Goal: Information Seeking & Learning: Learn about a topic

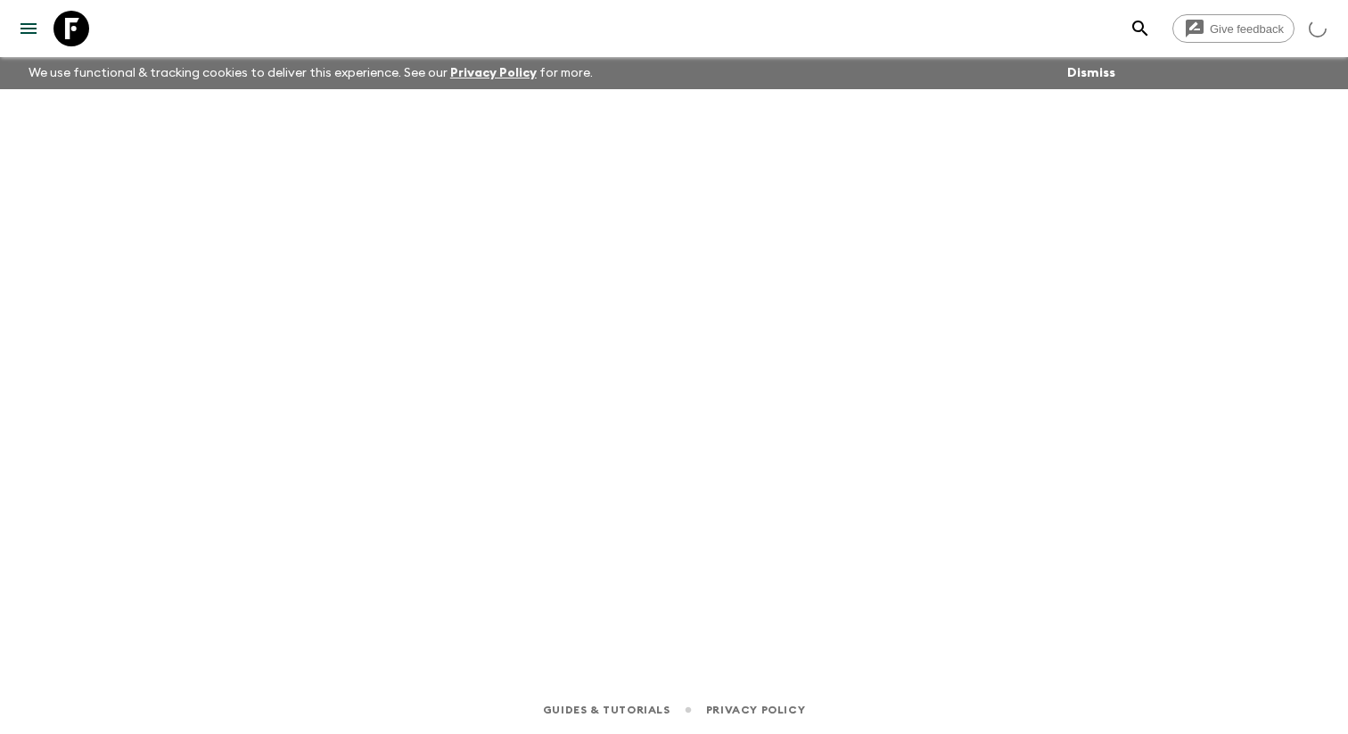
click at [25, 28] on icon "menu" at bounding box center [29, 28] width 16 height 11
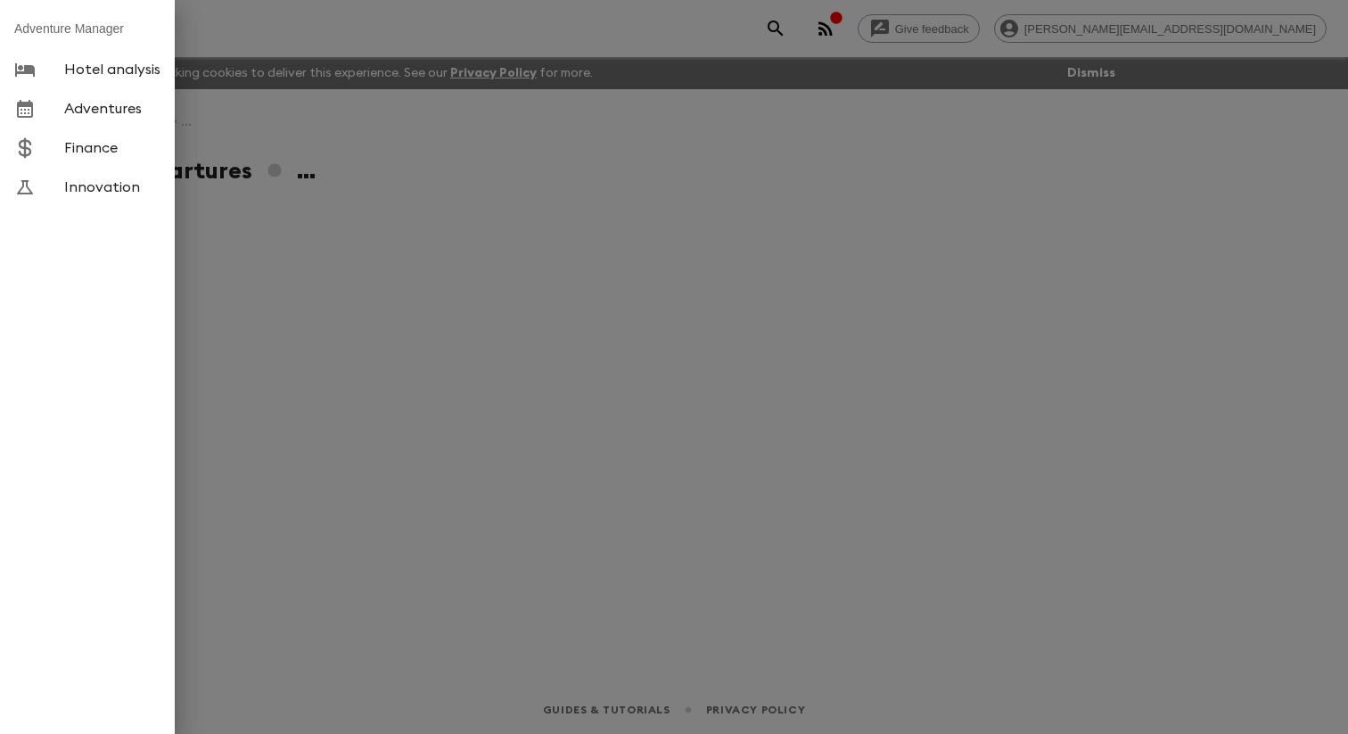
click at [86, 118] on span "Adventures" at bounding box center [112, 109] width 96 height 18
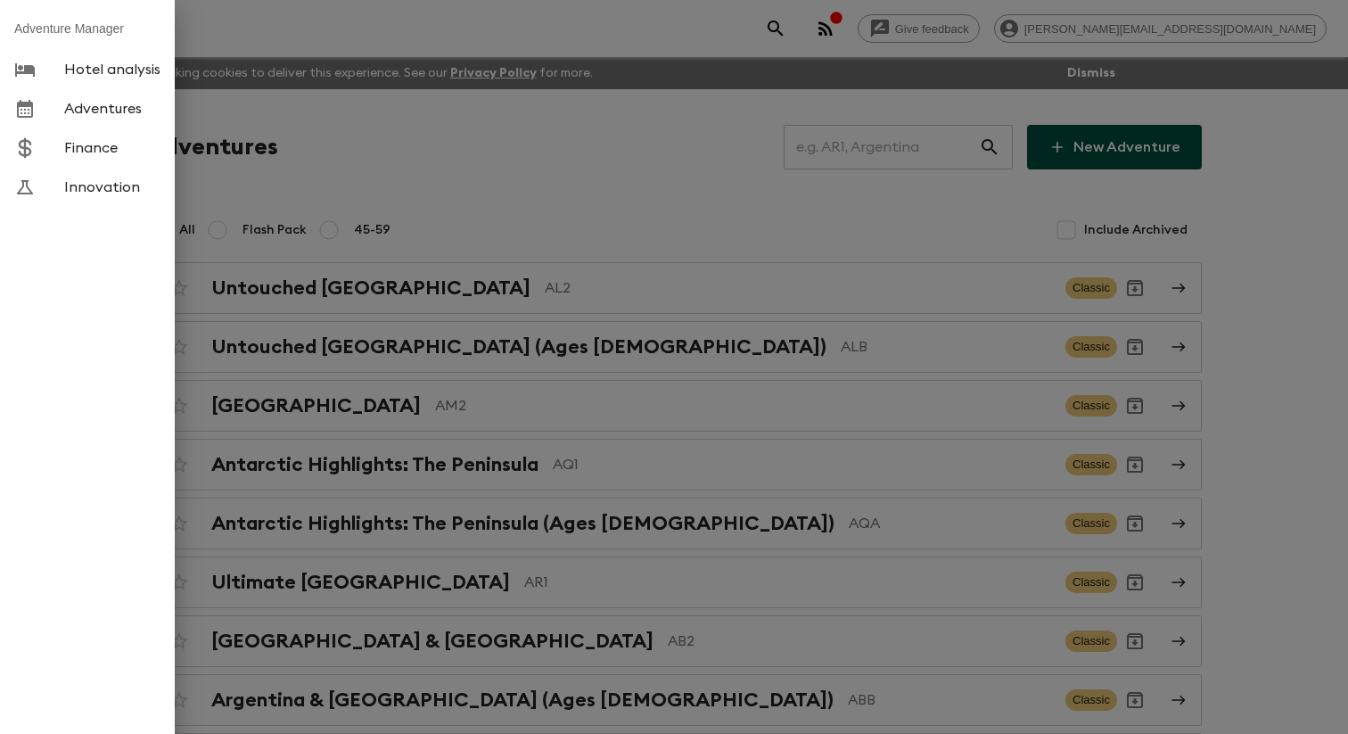
click at [370, 137] on div at bounding box center [674, 367] width 1348 height 734
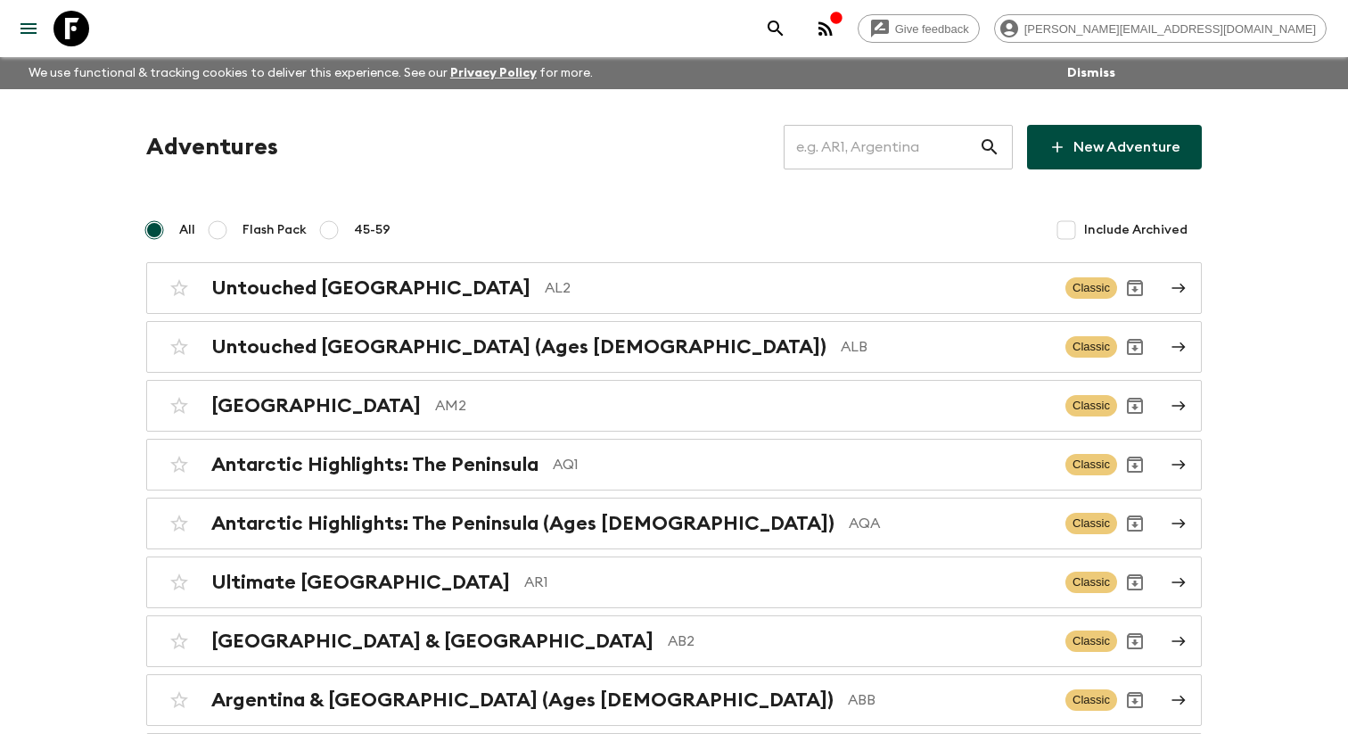
scroll to position [5257, 0]
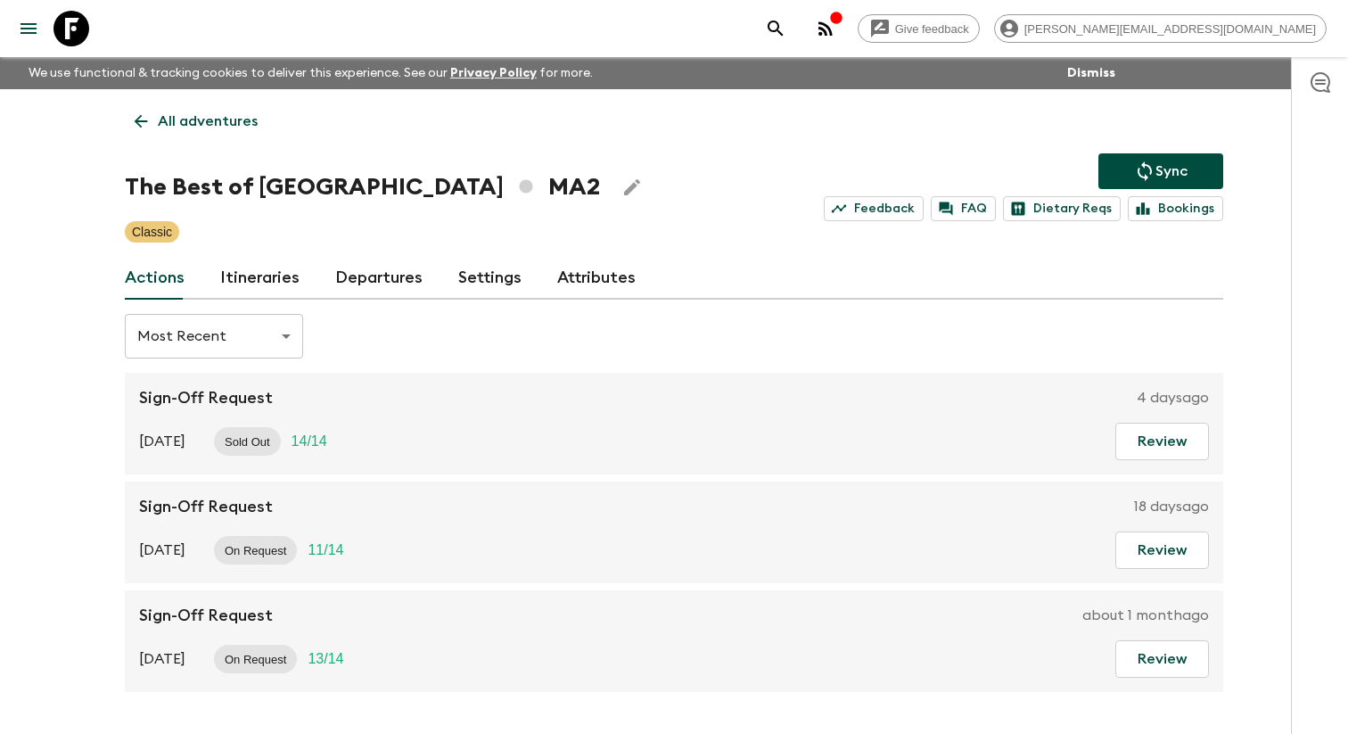
click at [244, 273] on link "Itineraries" at bounding box center [259, 278] width 79 height 43
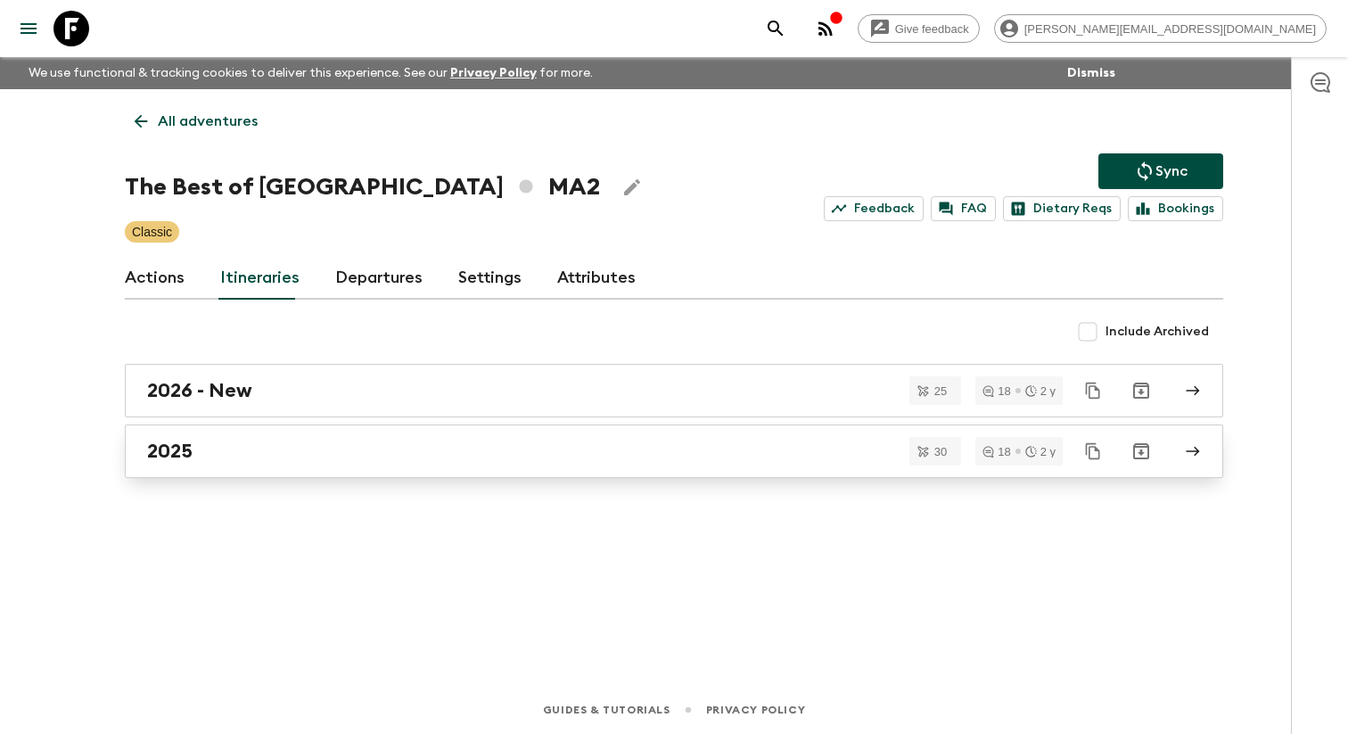
click at [267, 448] on link "2025" at bounding box center [674, 450] width 1098 height 53
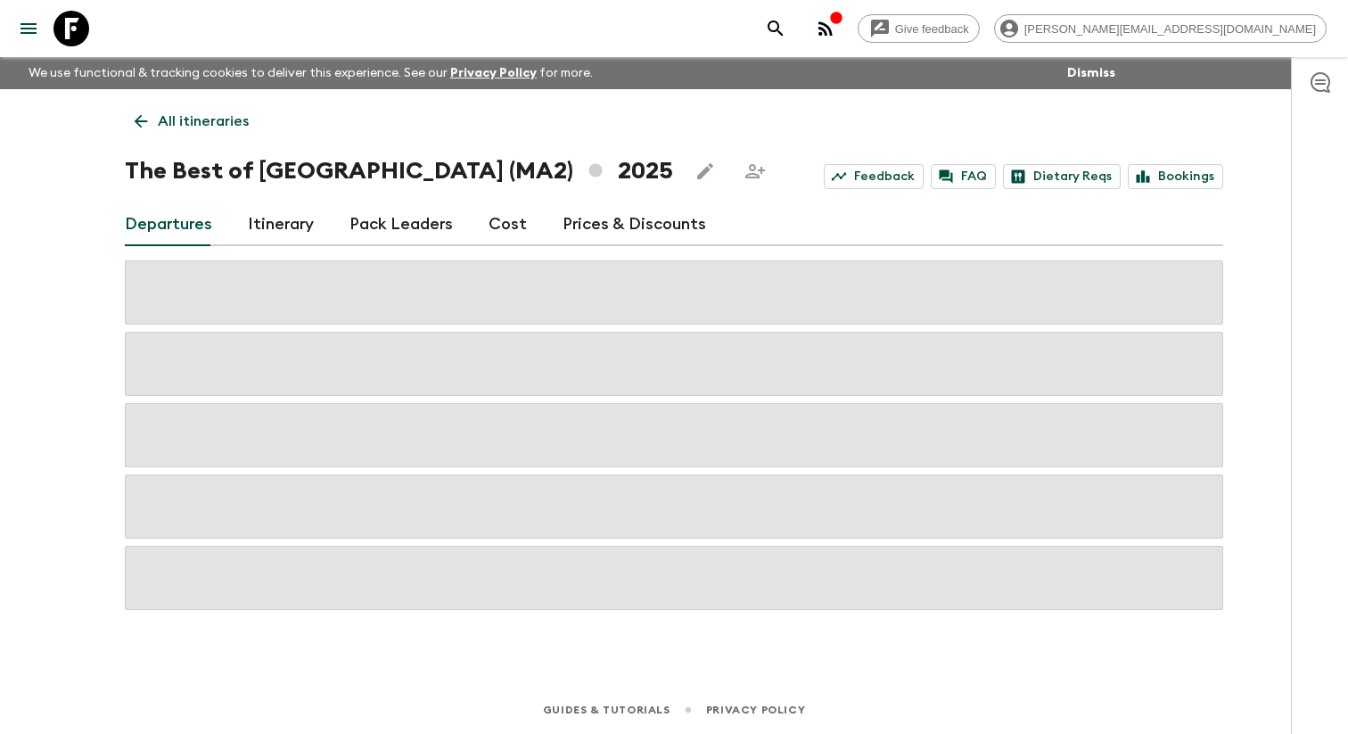
click at [292, 230] on link "Itinerary" at bounding box center [281, 224] width 66 height 43
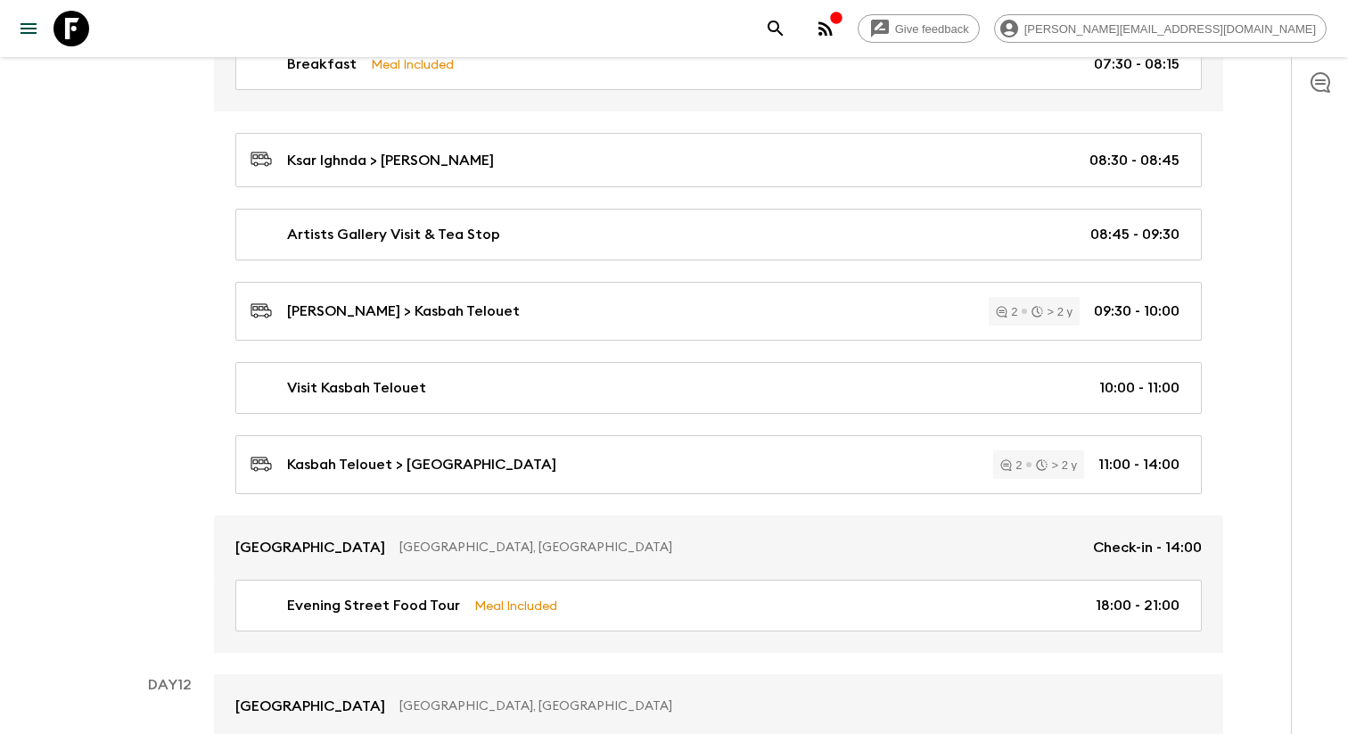
scroll to position [5601, 0]
